Goal: Transaction & Acquisition: Register for event/course

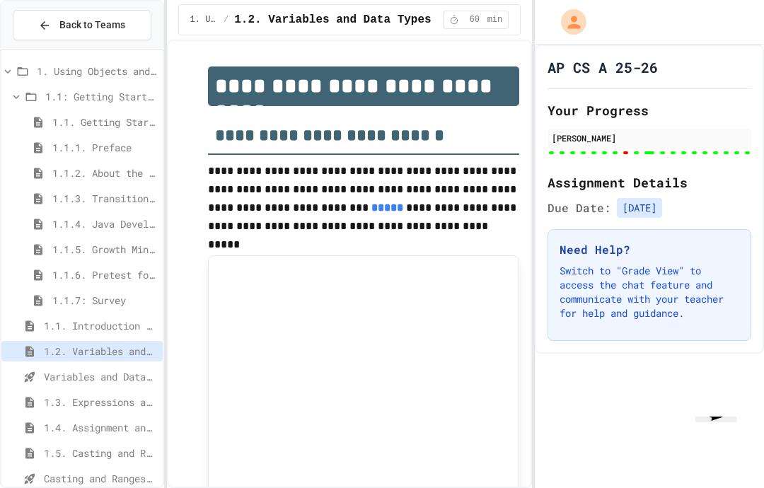
scroll to position [95, 0]
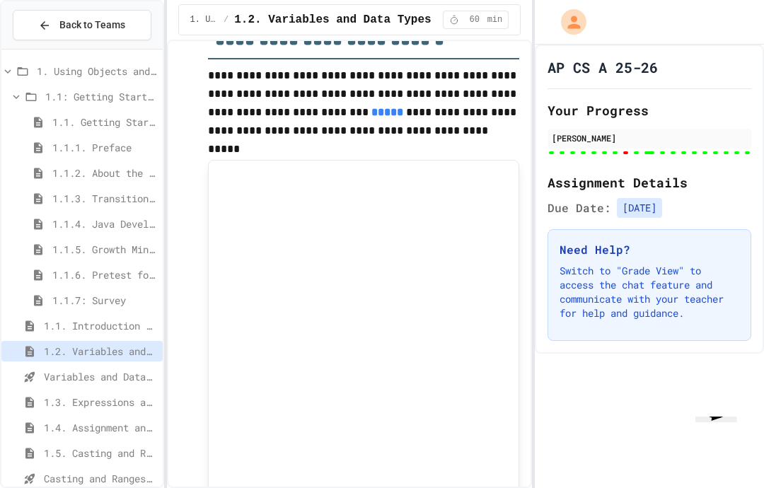
type input "***"
type input "*"
type input "******"
type input "***"
type input "********"
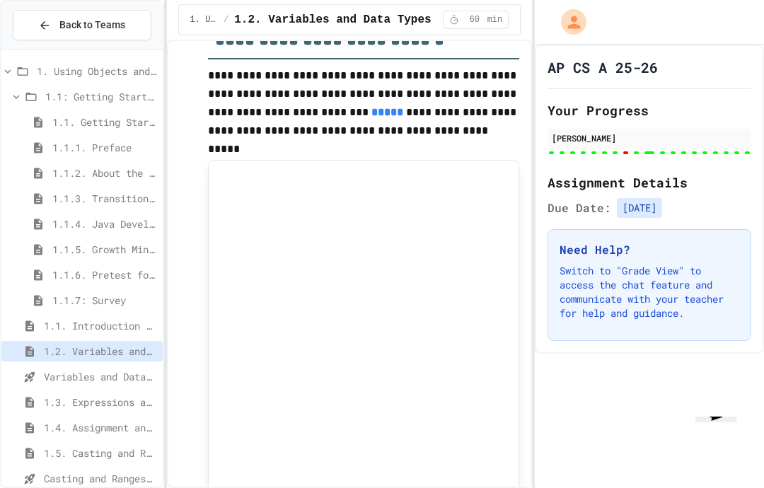
type input "********"
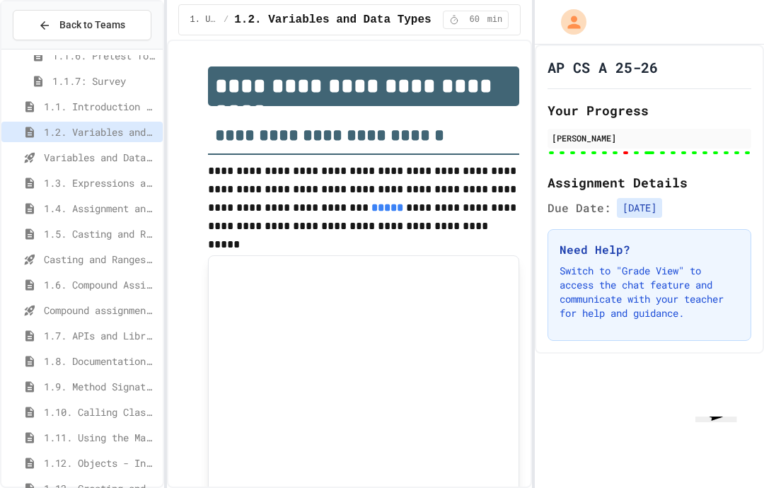
scroll to position [238, 0]
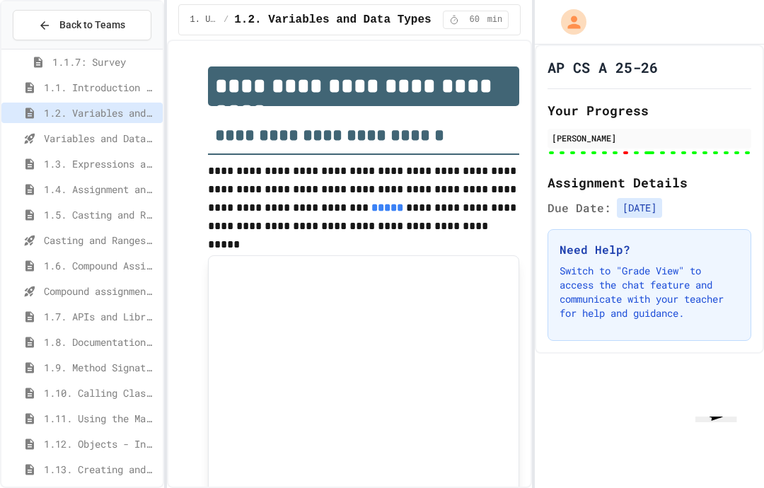
click at [136, 258] on span "1.6. Compound Assignment Operators" at bounding box center [100, 265] width 113 height 15
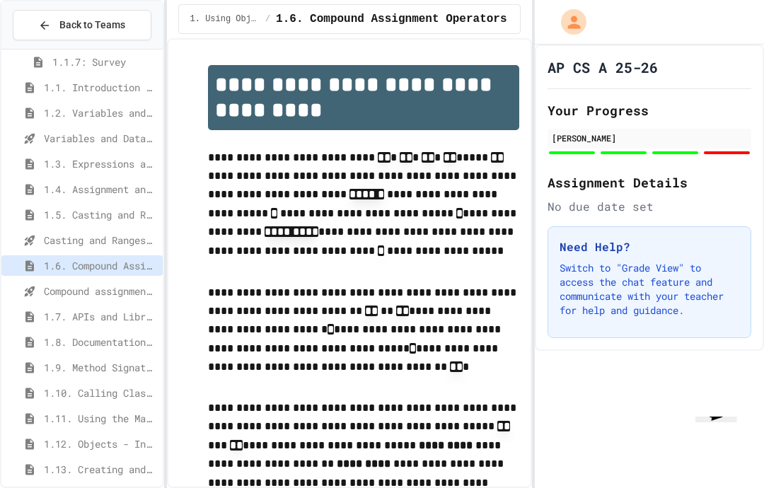
click at [149, 35] on button "Back to Teams" at bounding box center [82, 25] width 139 height 30
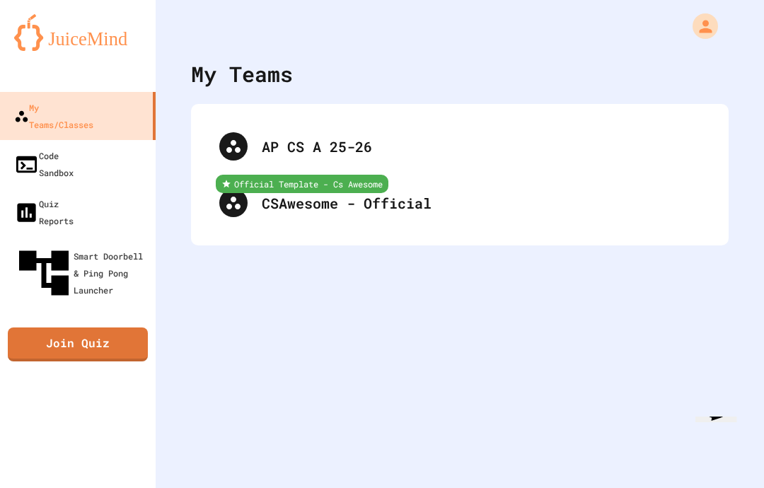
click at [720, 28] on button "My Account" at bounding box center [705, 26] width 33 height 33
click at [701, 18] on icon "My Account" at bounding box center [705, 26] width 19 height 19
click at [699, 40] on button "My Account" at bounding box center [705, 26] width 33 height 33
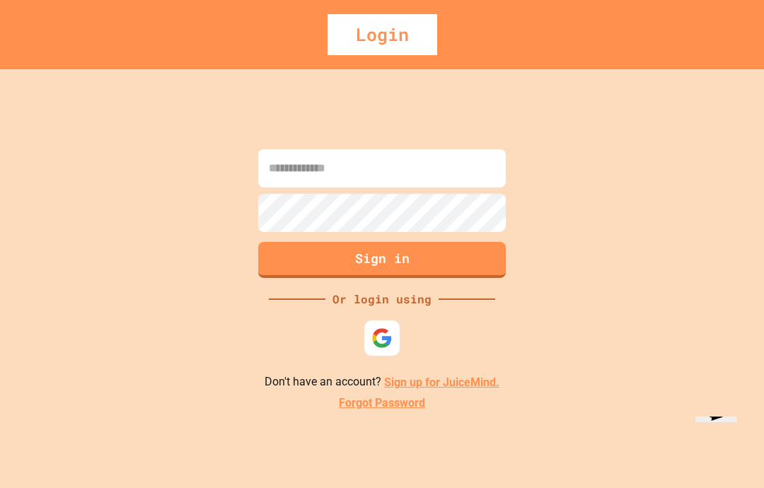
click at [385, 349] on img at bounding box center [381, 337] width 21 height 21
click at [448, 187] on input at bounding box center [382, 168] width 248 height 38
click at [374, 349] on img at bounding box center [381, 337] width 21 height 21
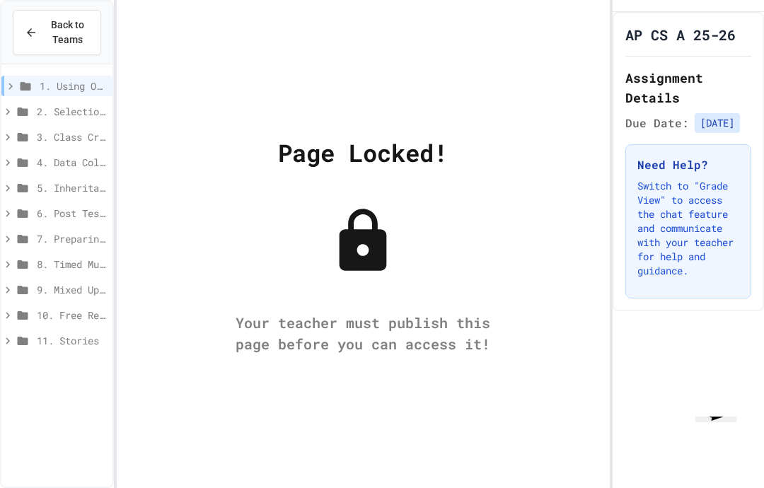
click at [97, 21] on button "Back to Teams" at bounding box center [57, 32] width 88 height 45
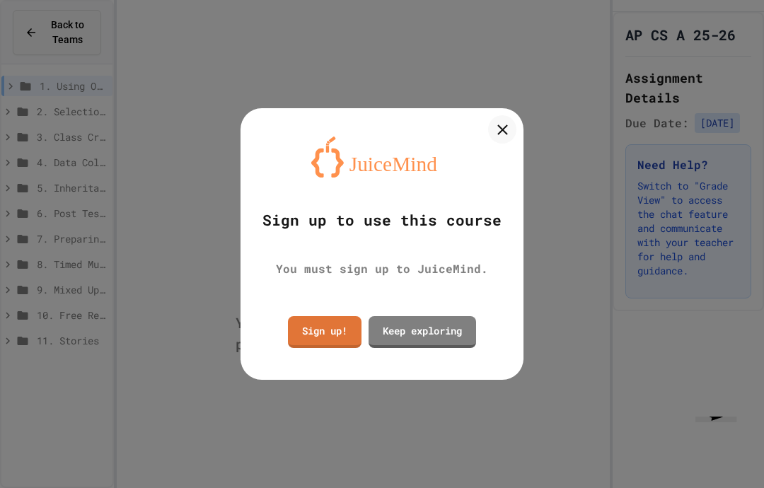
click at [523, 122] on div at bounding box center [382, 244] width 764 height 488
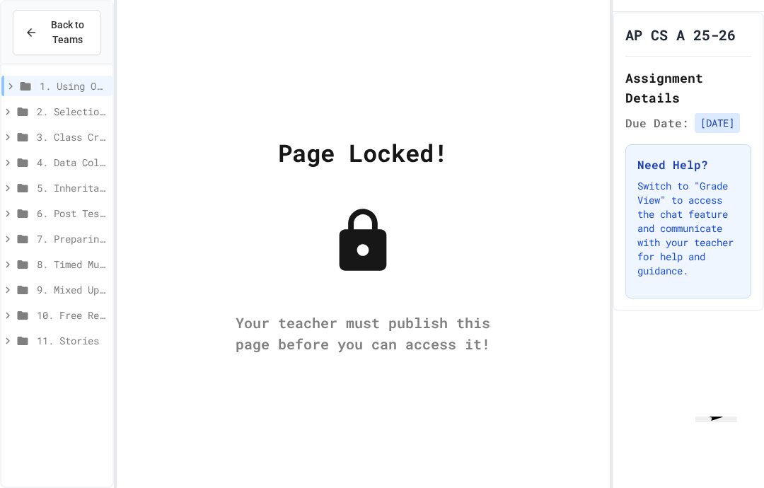
click at [73, 35] on span "Back to Teams" at bounding box center [67, 33] width 43 height 30
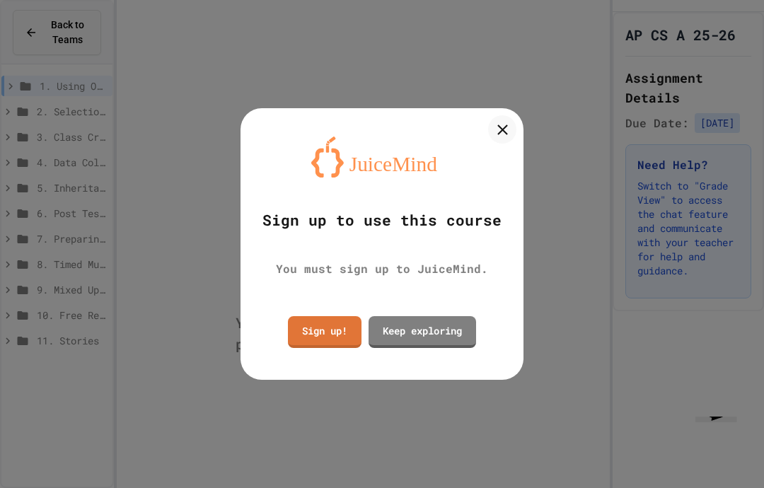
click at [504, 117] on div at bounding box center [502, 129] width 28 height 28
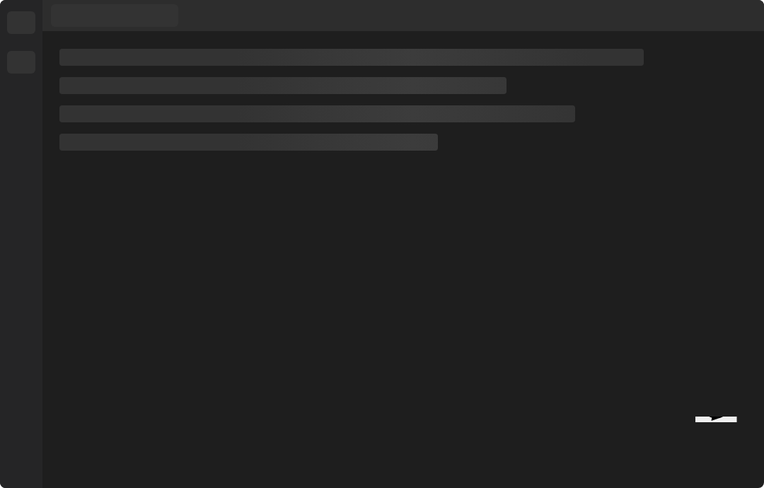
scroll to position [4, 0]
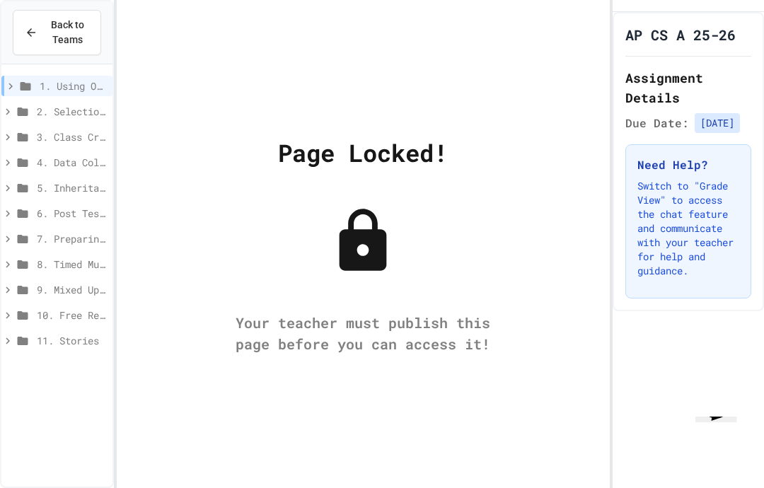
click at [341, 156] on div "Page Locked! Your teacher must publish this page before you can access it!" at bounding box center [363, 244] width 493 height 488
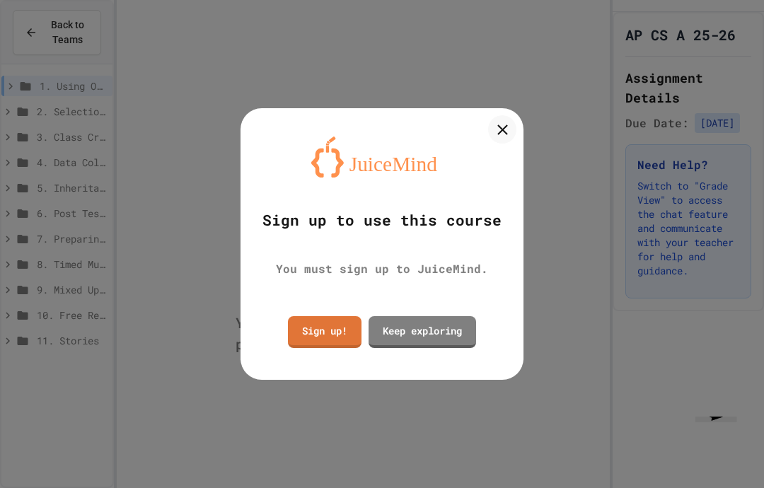
click at [289, 148] on div "Sign up to use this course You must sign up to JuiceMind. Sign up! Keep explori…" at bounding box center [381, 243] width 283 height 271
click at [434, 346] on link "Keep exploring" at bounding box center [421, 332] width 107 height 32
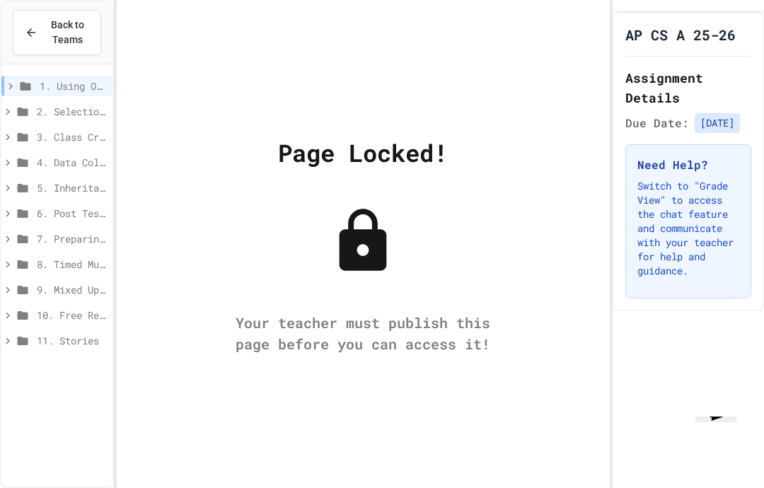
click at [461, 332] on div "Page Locked! Your teacher must publish this page before you can access it!" at bounding box center [363, 244] width 493 height 488
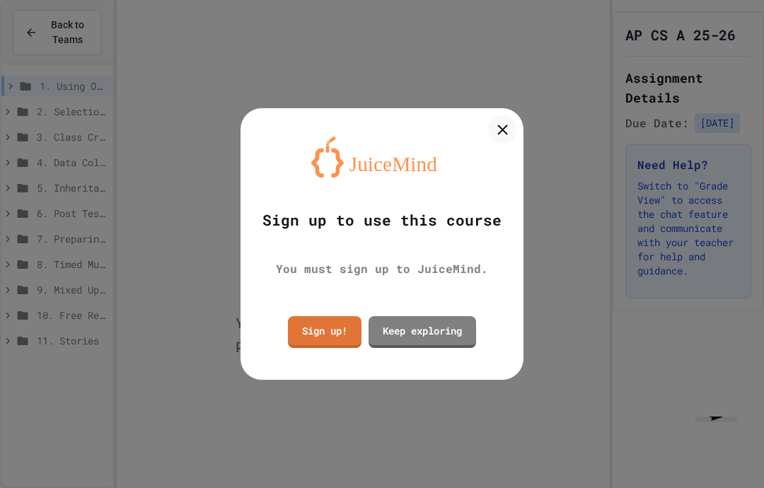
click at [430, 335] on link "Keep exploring" at bounding box center [421, 332] width 107 height 32
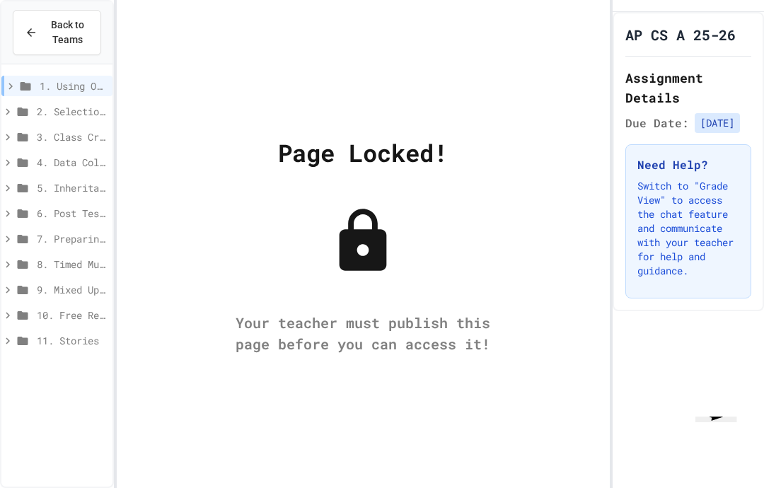
click at [93, 42] on button "Back to Teams" at bounding box center [57, 32] width 88 height 45
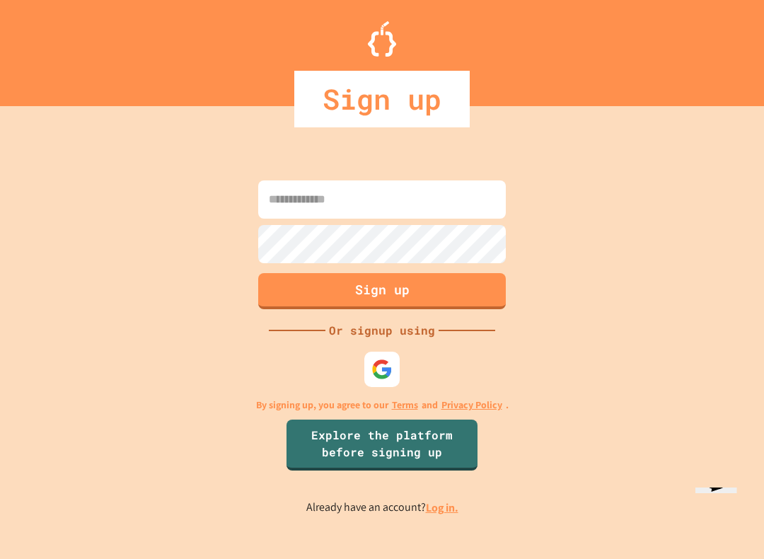
click at [384, 380] on img at bounding box center [381, 369] width 21 height 21
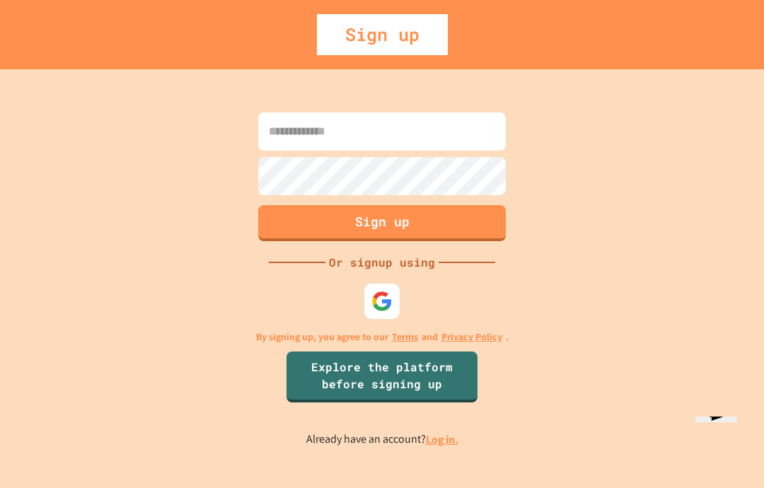
click at [383, 312] on img at bounding box center [381, 301] width 21 height 21
